Goal: Use online tool/utility: Utilize a website feature to perform a specific function

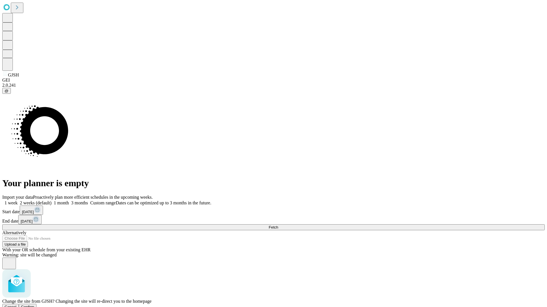
click at [34, 305] on span "Confirm" at bounding box center [27, 307] width 13 height 4
click at [52, 201] on label "2 weeks (default)" at bounding box center [35, 203] width 34 height 5
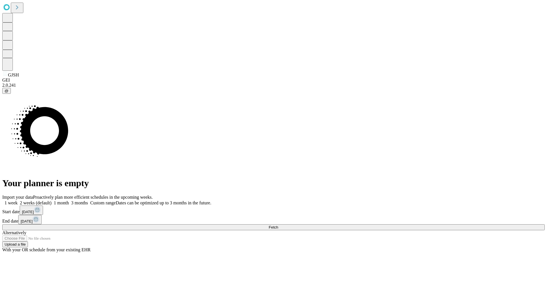
click at [278, 225] on span "Fetch" at bounding box center [272, 227] width 9 height 4
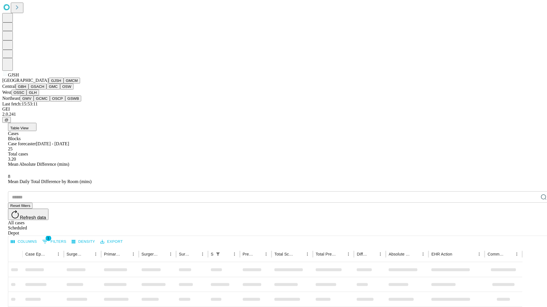
click at [63, 84] on button "GMCM" at bounding box center [71, 81] width 17 height 6
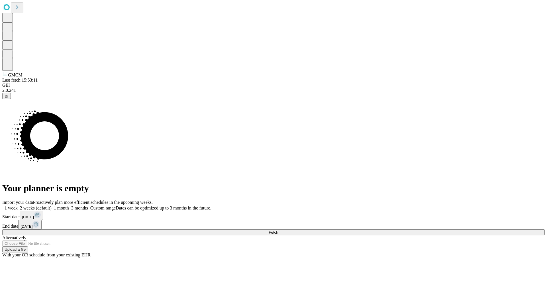
click at [52, 206] on label "2 weeks (default)" at bounding box center [35, 208] width 34 height 5
click at [278, 231] on span "Fetch" at bounding box center [272, 233] width 9 height 4
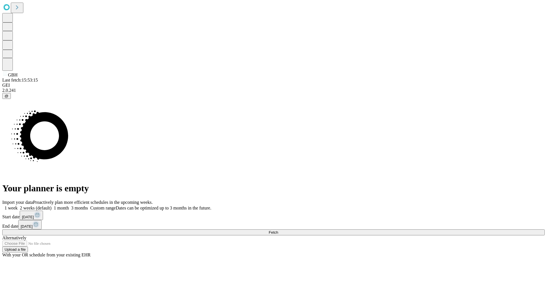
click at [52, 206] on label "2 weeks (default)" at bounding box center [35, 208] width 34 height 5
click at [278, 231] on span "Fetch" at bounding box center [272, 233] width 9 height 4
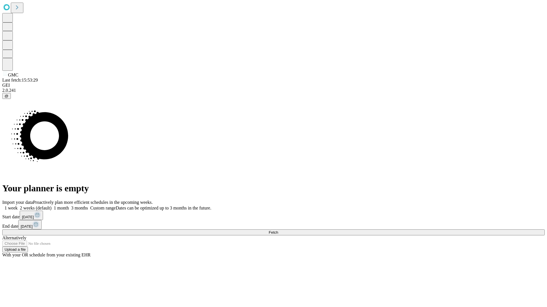
click at [52, 206] on label "2 weeks (default)" at bounding box center [35, 208] width 34 height 5
click at [278, 231] on span "Fetch" at bounding box center [272, 233] width 9 height 4
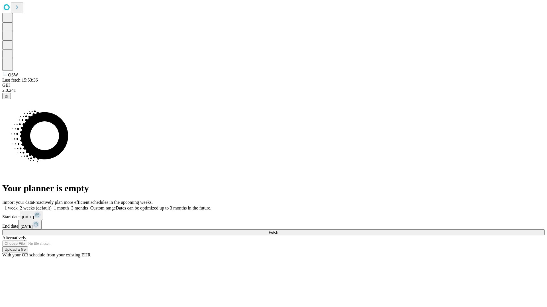
click at [52, 206] on label "2 weeks (default)" at bounding box center [35, 208] width 34 height 5
click at [278, 231] on span "Fetch" at bounding box center [272, 233] width 9 height 4
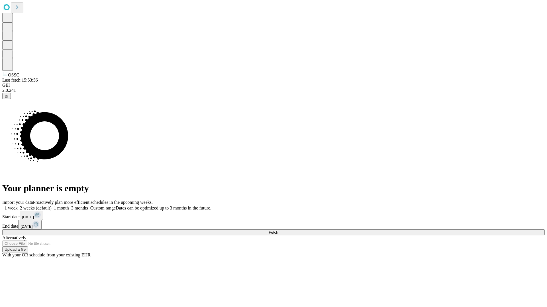
click at [52, 206] on label "2 weeks (default)" at bounding box center [35, 208] width 34 height 5
click at [278, 231] on span "Fetch" at bounding box center [272, 233] width 9 height 4
click at [52, 206] on label "2 weeks (default)" at bounding box center [35, 208] width 34 height 5
click at [278, 231] on span "Fetch" at bounding box center [272, 233] width 9 height 4
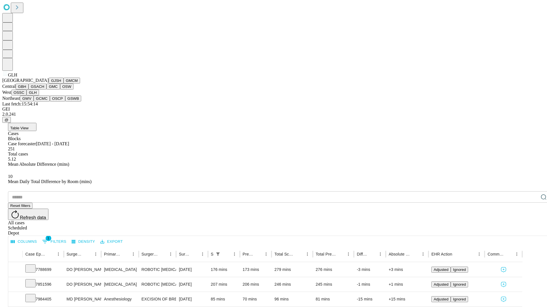
click at [34, 102] on button "GWV" at bounding box center [27, 99] width 14 height 6
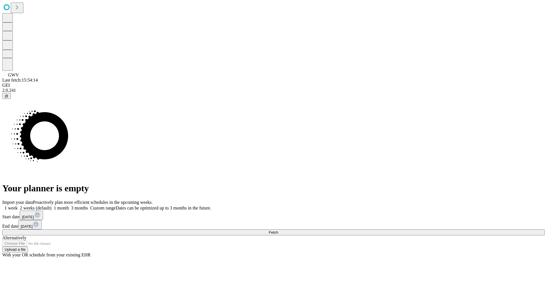
click at [52, 206] on label "2 weeks (default)" at bounding box center [35, 208] width 34 height 5
click at [278, 231] on span "Fetch" at bounding box center [272, 233] width 9 height 4
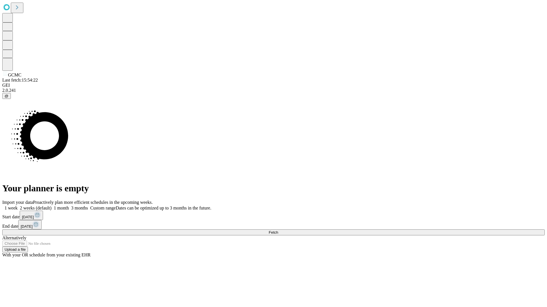
click at [52, 206] on label "2 weeks (default)" at bounding box center [35, 208] width 34 height 5
click at [278, 231] on span "Fetch" at bounding box center [272, 233] width 9 height 4
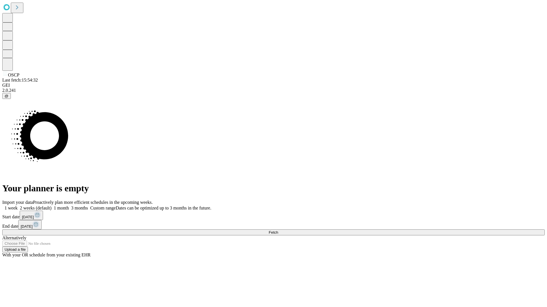
click at [52, 206] on label "2 weeks (default)" at bounding box center [35, 208] width 34 height 5
click at [278, 231] on span "Fetch" at bounding box center [272, 233] width 9 height 4
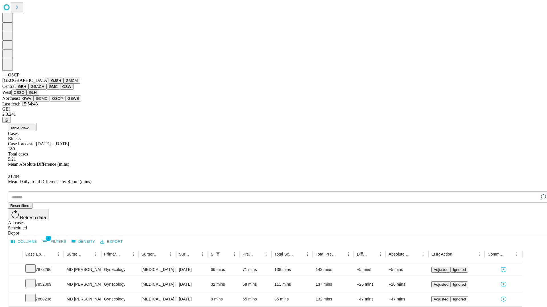
click at [65, 102] on button "GSWB" at bounding box center [73, 99] width 16 height 6
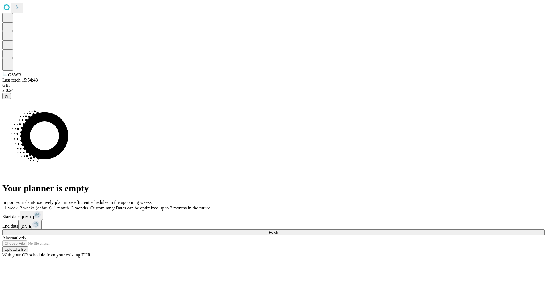
click at [52, 206] on label "2 weeks (default)" at bounding box center [35, 208] width 34 height 5
click at [278, 231] on span "Fetch" at bounding box center [272, 233] width 9 height 4
